Goal: Transaction & Acquisition: Obtain resource

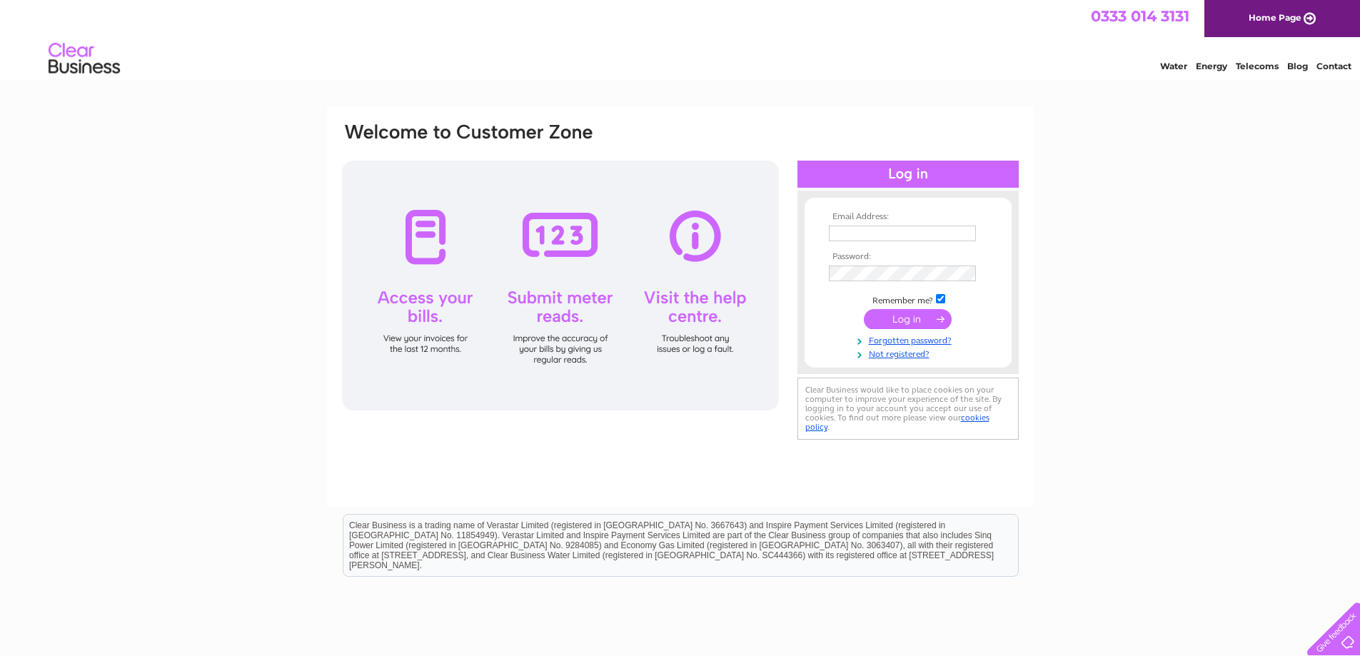
type input "orders@handyshopcrieff.co.uk"
click at [902, 321] on input "submit" at bounding box center [908, 319] width 88 height 20
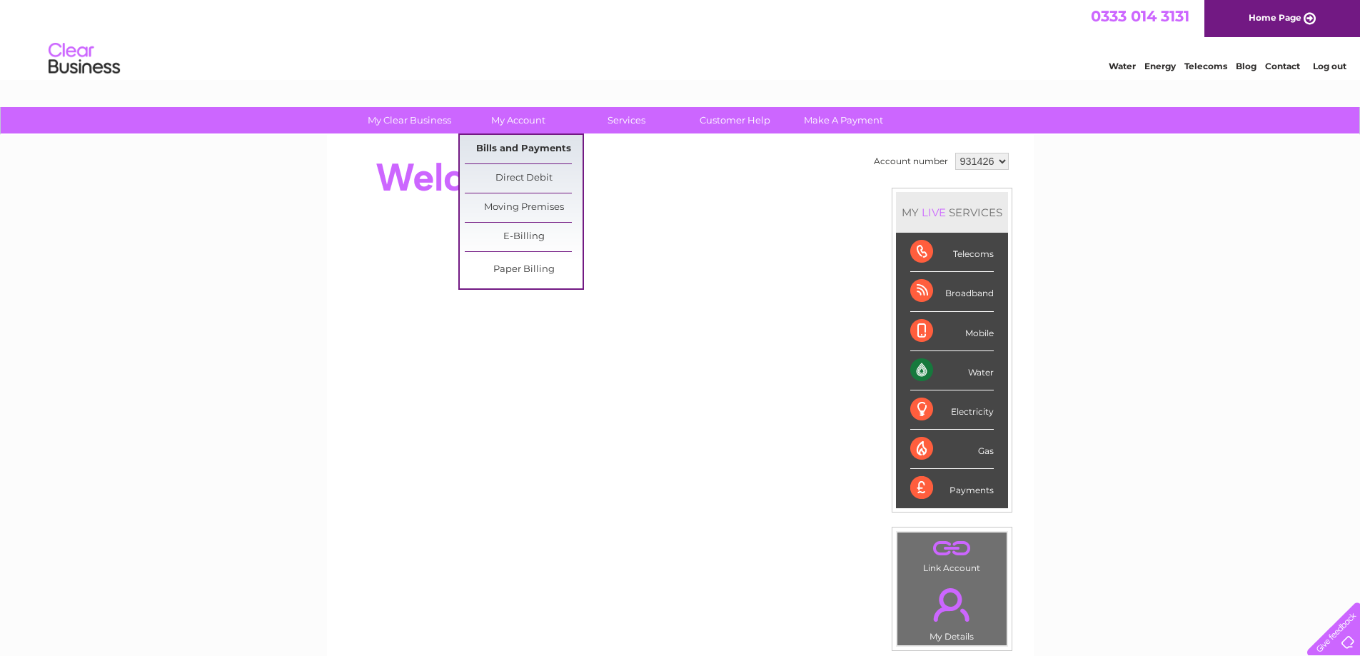
click at [503, 147] on link "Bills and Payments" at bounding box center [524, 149] width 118 height 29
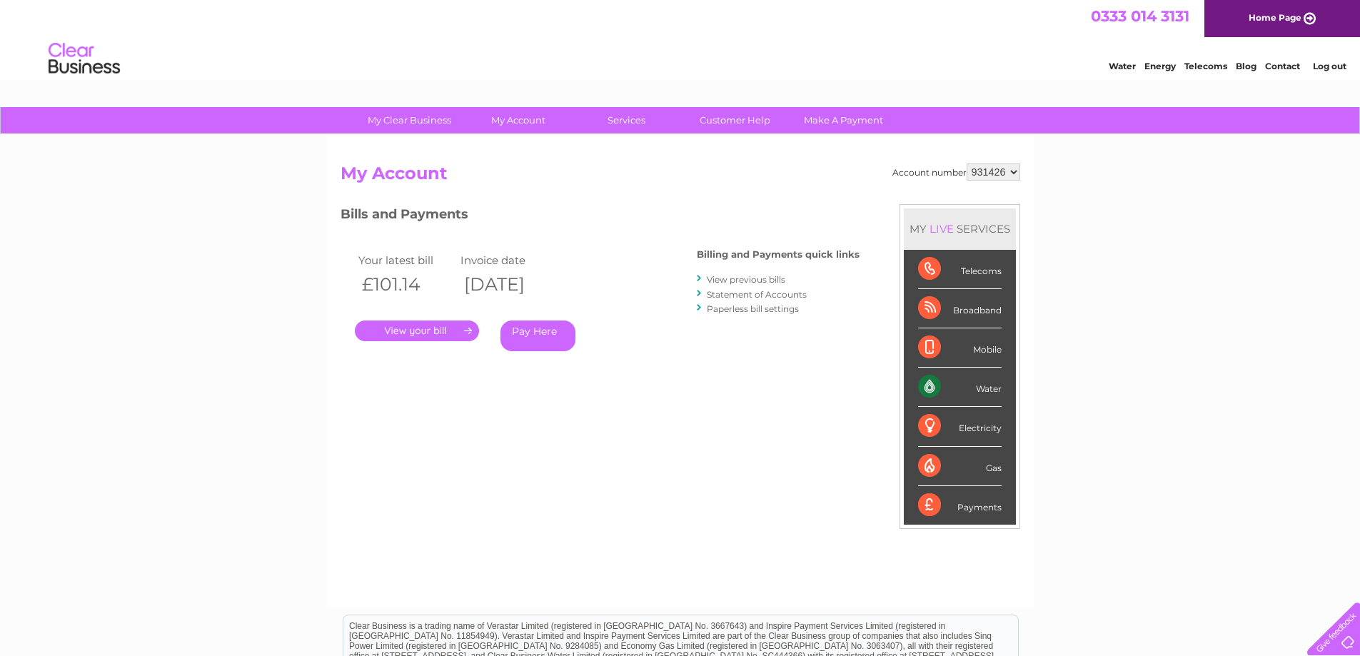
click at [750, 279] on link "View previous bills" at bounding box center [746, 279] width 79 height 11
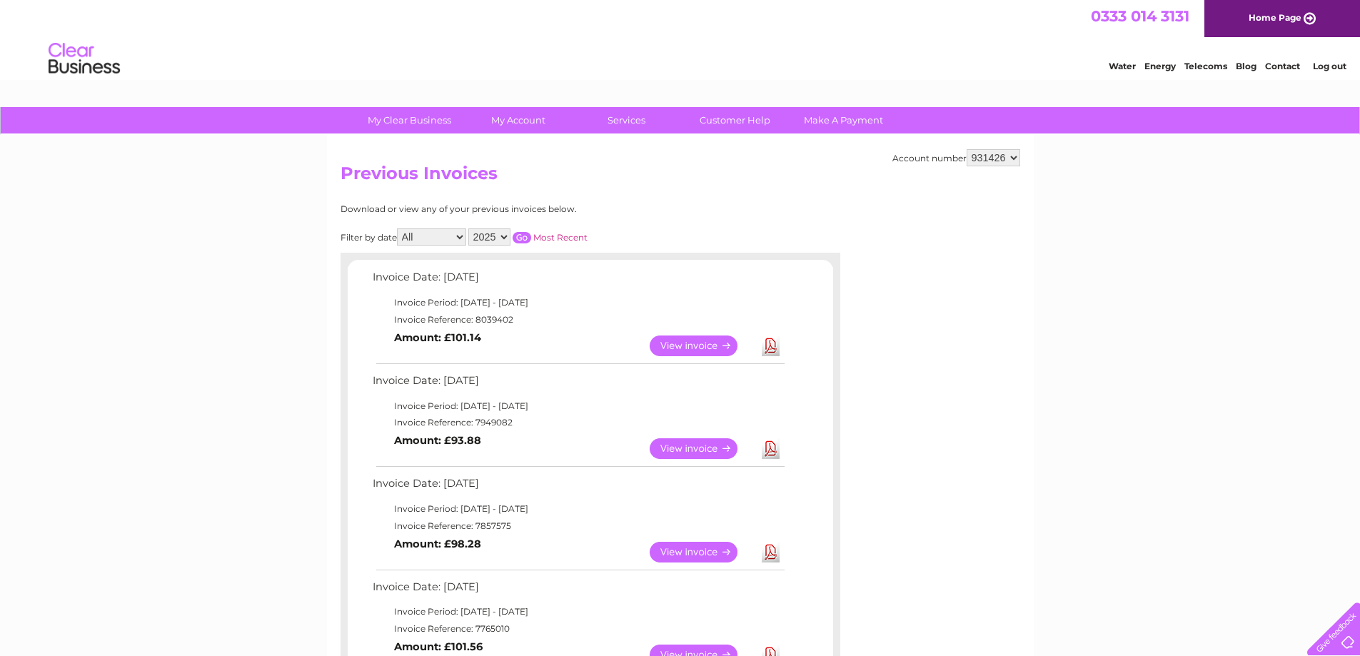
click at [696, 445] on link "View" at bounding box center [702, 448] width 105 height 21
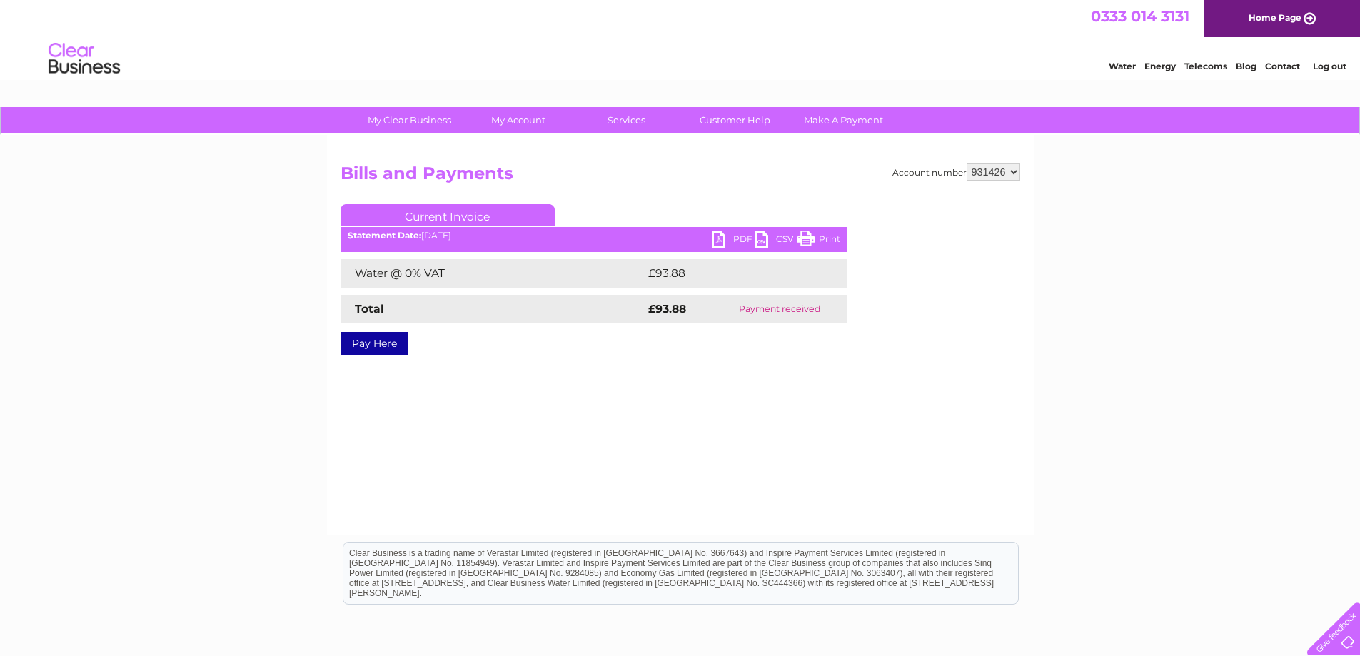
click at [732, 235] on link "PDF" at bounding box center [733, 241] width 43 height 21
click at [1015, 170] on select "931426 938450" at bounding box center [994, 171] width 54 height 17
select select "938450"
click at [967, 163] on select "931426 938450" at bounding box center [994, 171] width 54 height 17
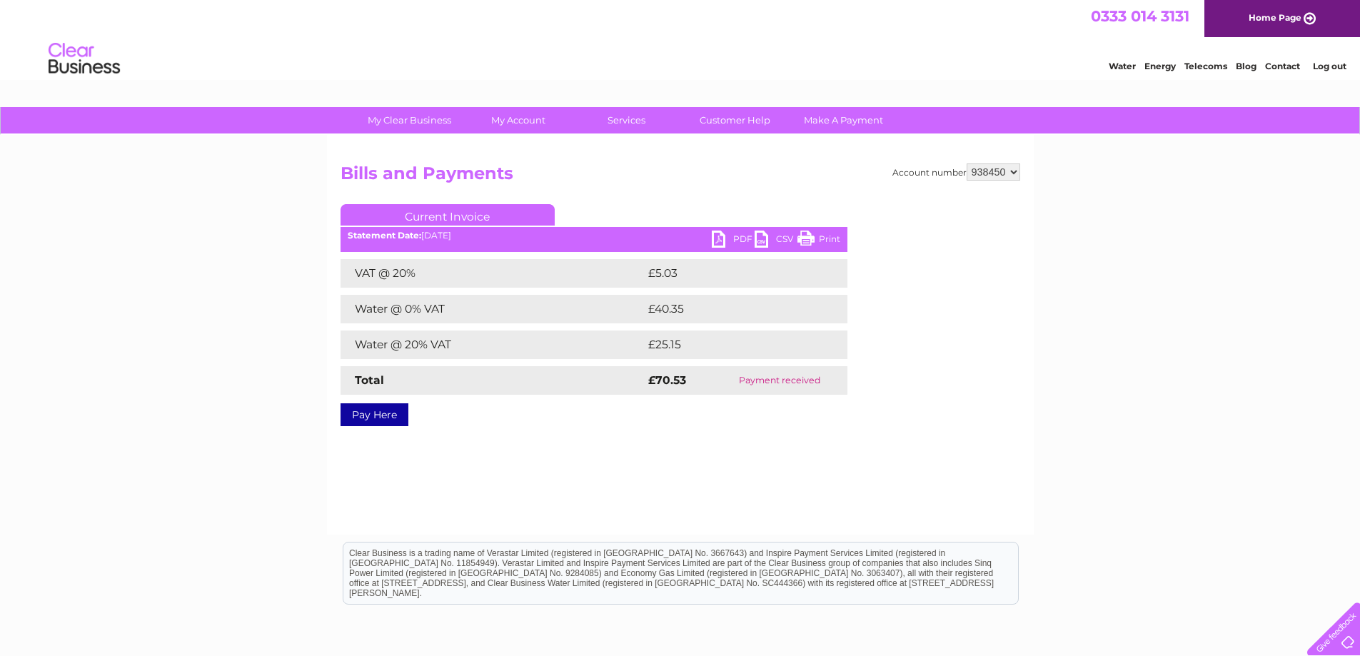
click at [737, 237] on link "PDF" at bounding box center [733, 241] width 43 height 21
